Goal: Navigation & Orientation: Find specific page/section

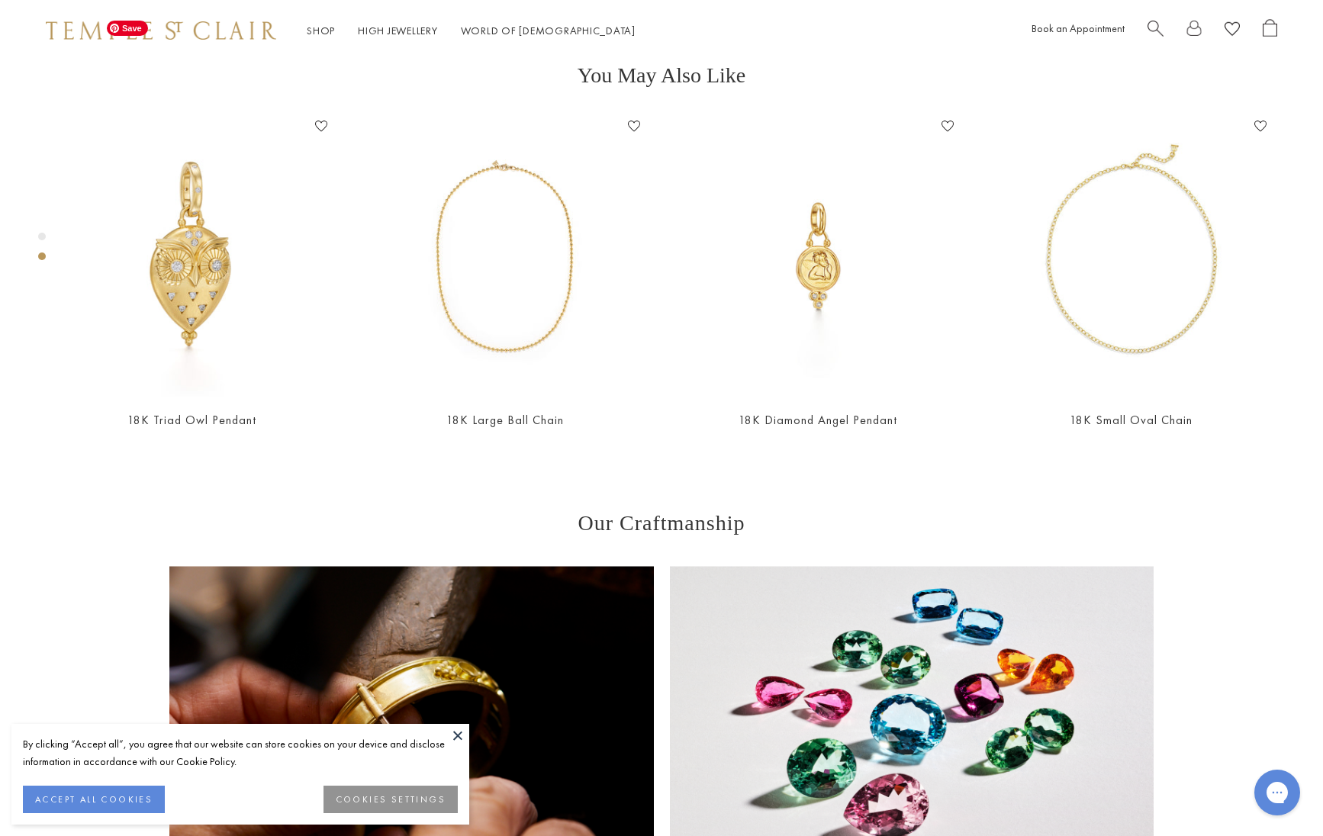
scroll to position [712, 0]
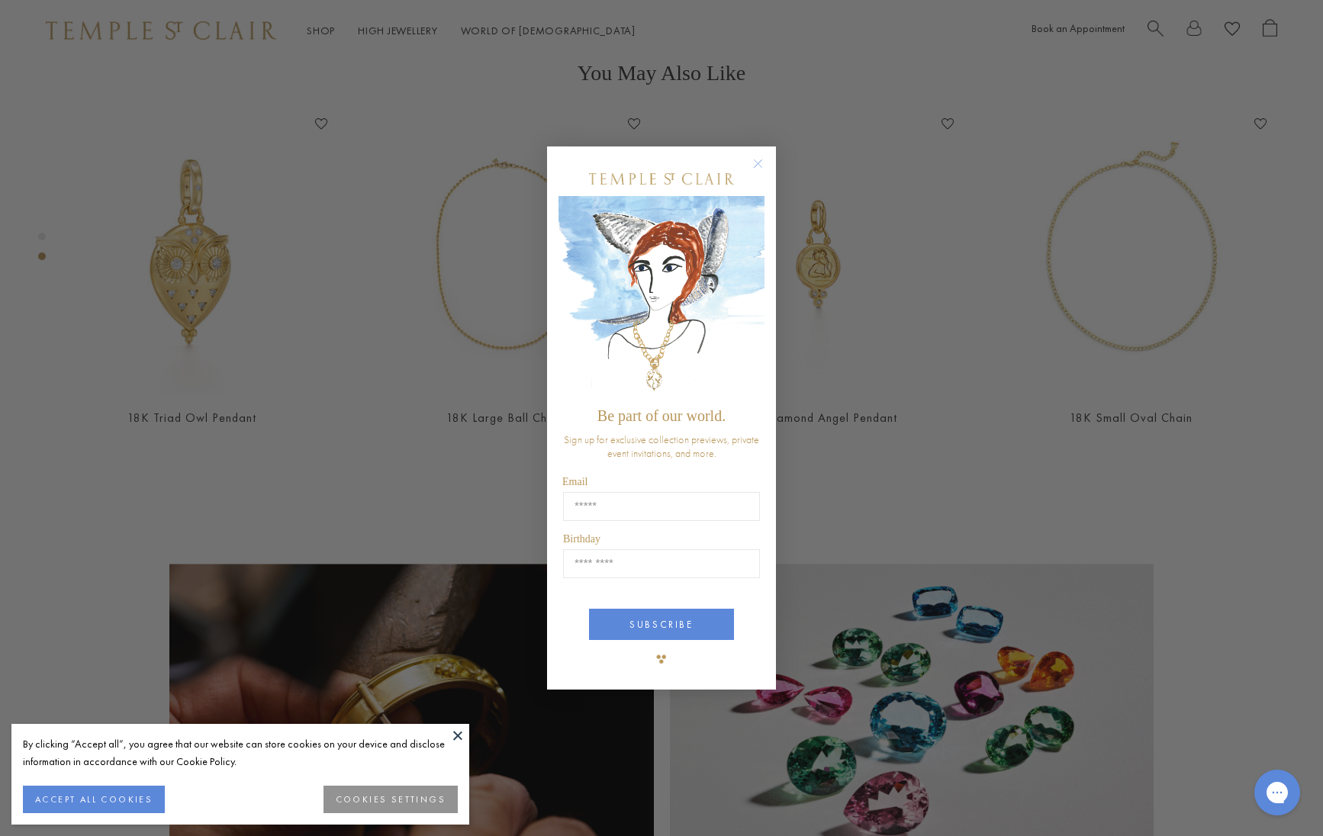
click at [761, 170] on circle "Close dialog" at bounding box center [758, 164] width 18 height 18
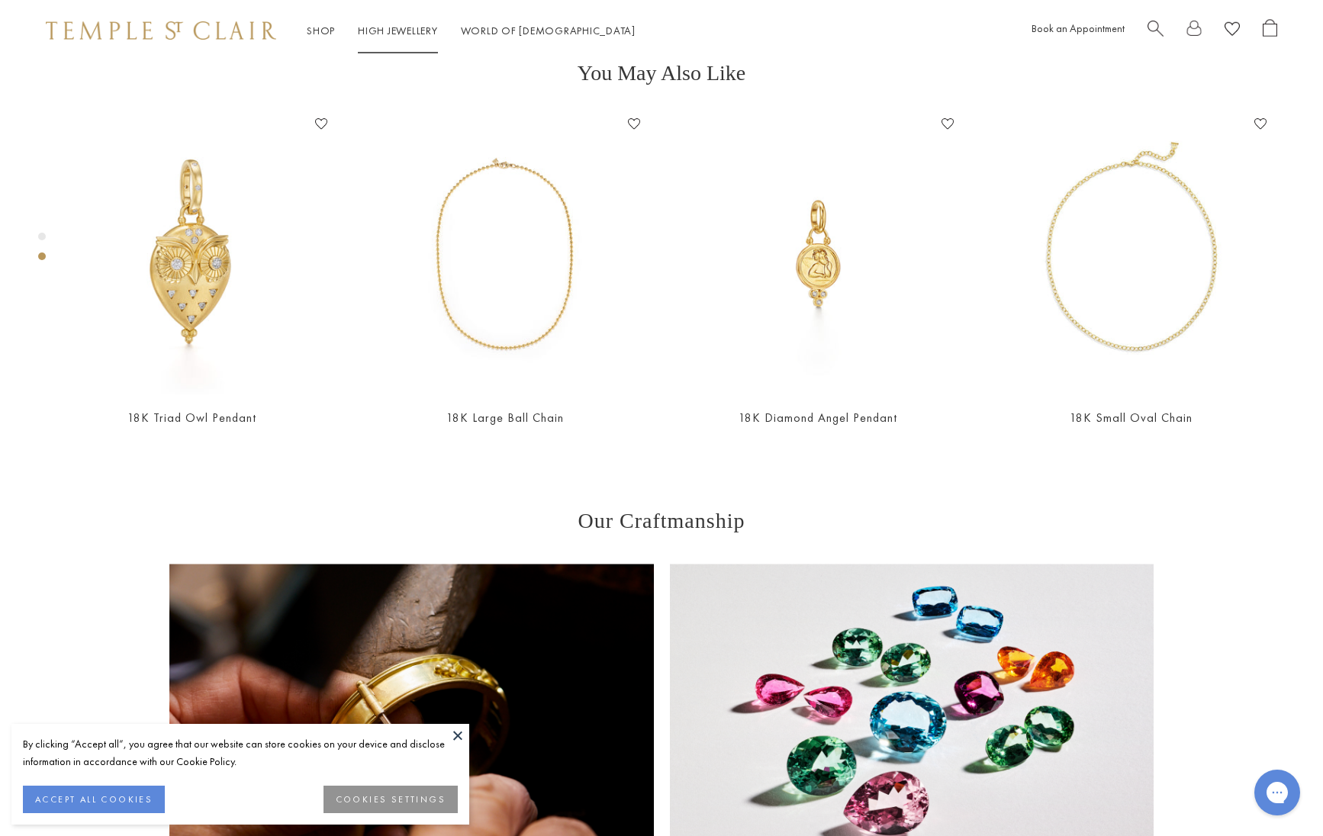
click at [385, 34] on link "High Jewellery High Jewellery" at bounding box center [398, 31] width 80 height 14
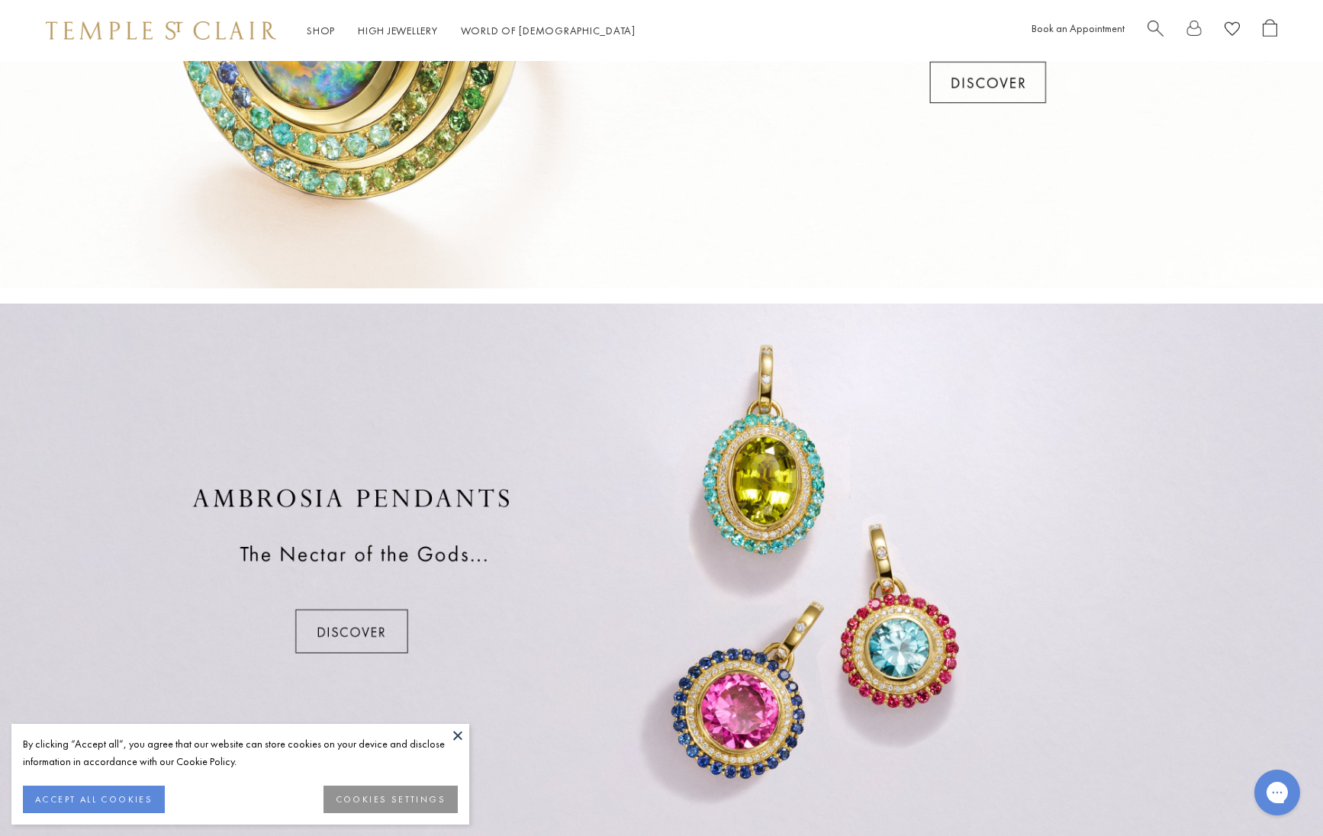
scroll to position [873, 0]
